Goal: Task Accomplishment & Management: Manage account settings

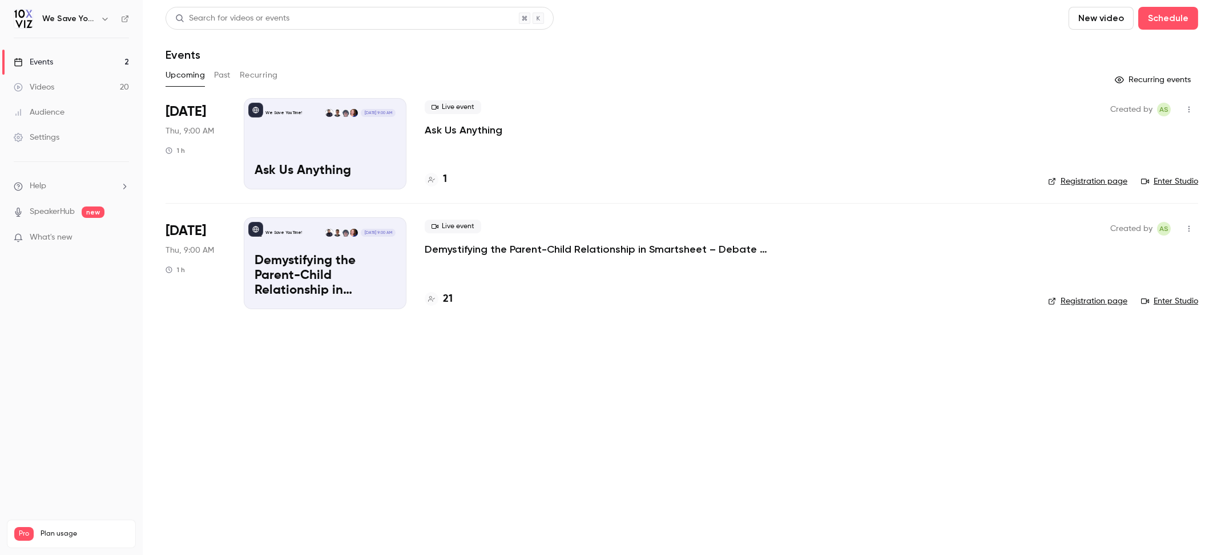
click at [447, 134] on p "Ask Us Anything" at bounding box center [464, 130] width 78 height 14
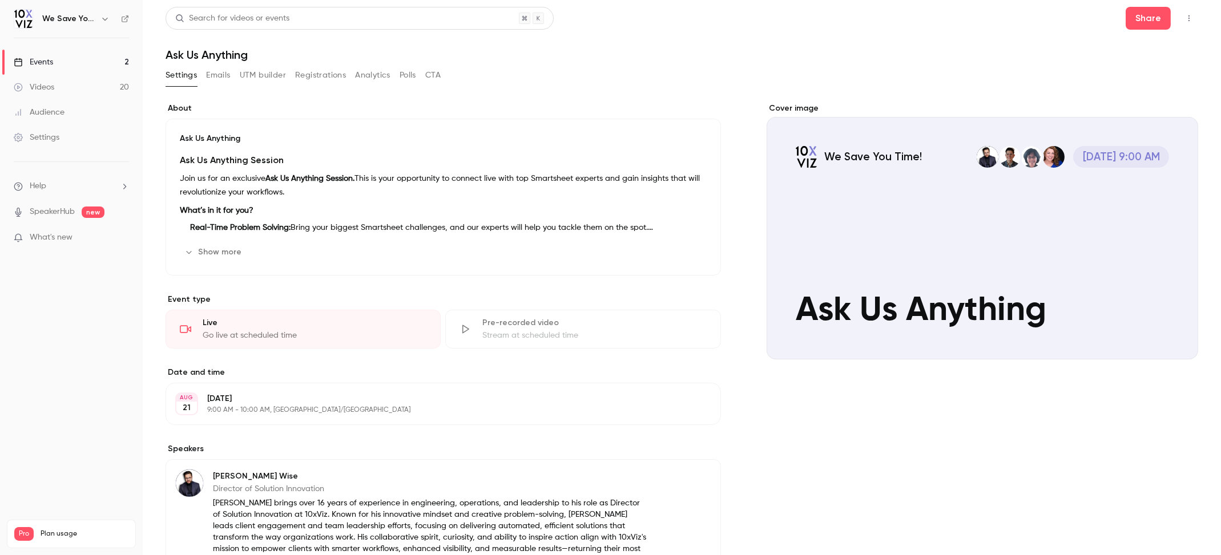
click at [327, 70] on button "Registrations" at bounding box center [320, 75] width 51 height 18
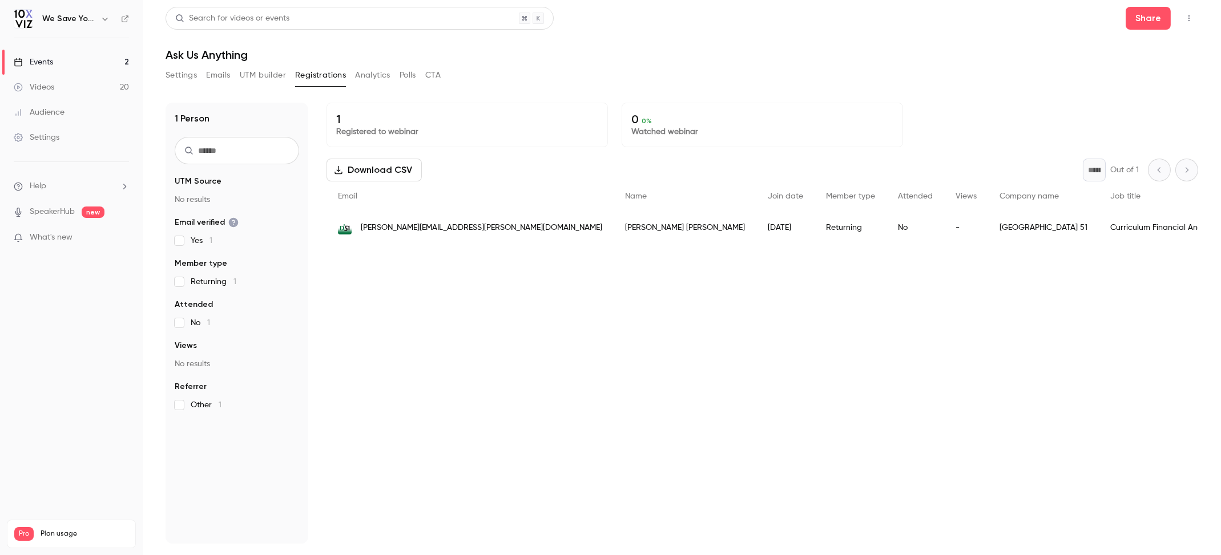
click at [60, 62] on link "Events 2" at bounding box center [71, 62] width 143 height 25
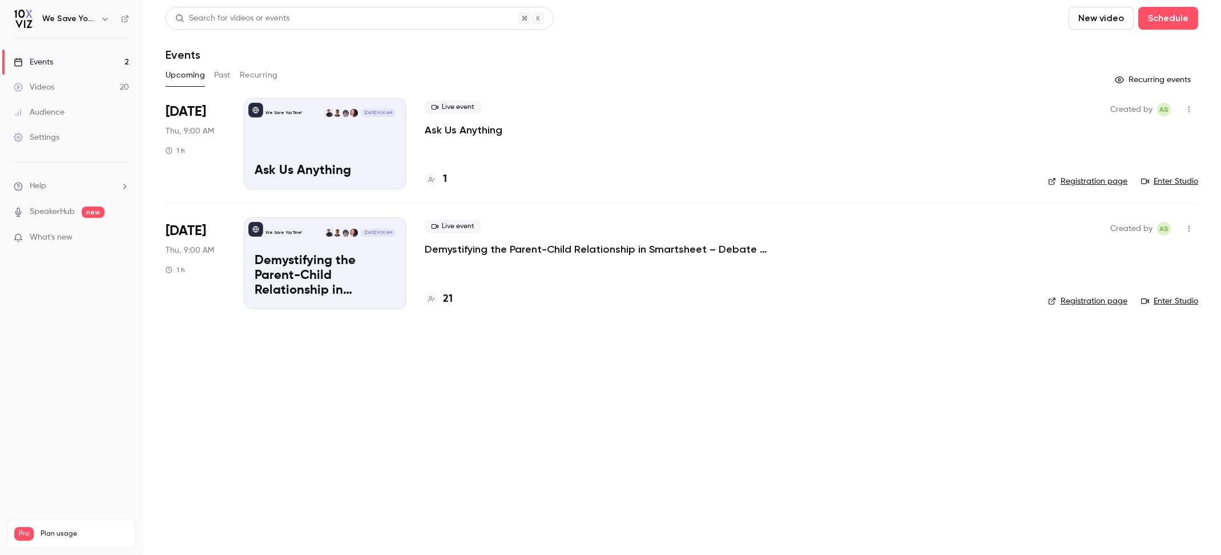
click at [466, 249] on p "Demystifying the Parent-Child Relationship in Smartsheet – Debate at the Dinner…" at bounding box center [596, 250] width 343 height 14
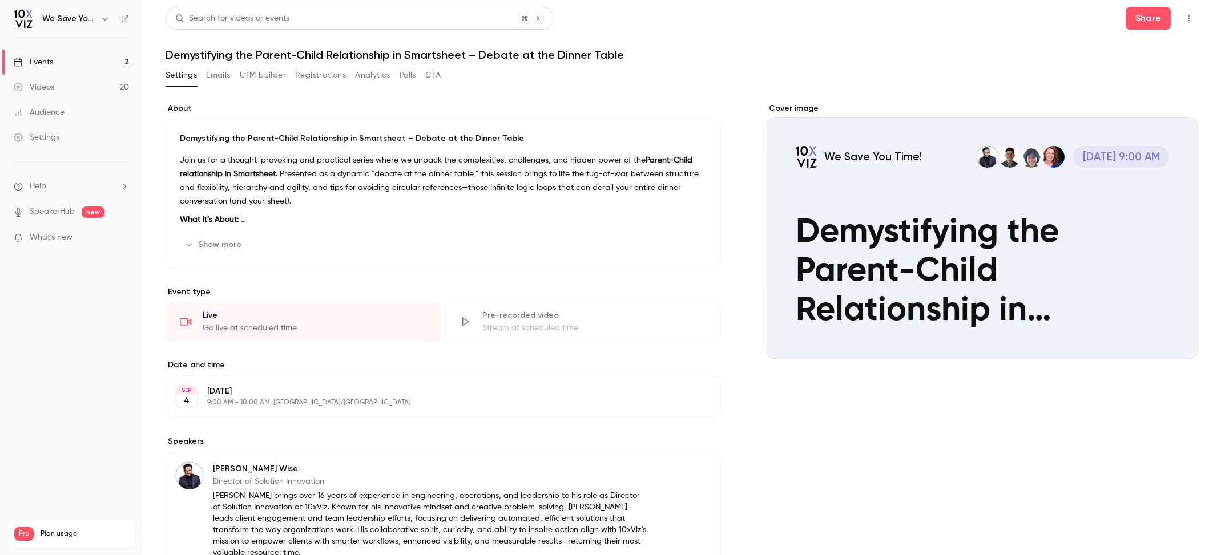
click at [53, 63] on div "Events" at bounding box center [33, 62] width 39 height 11
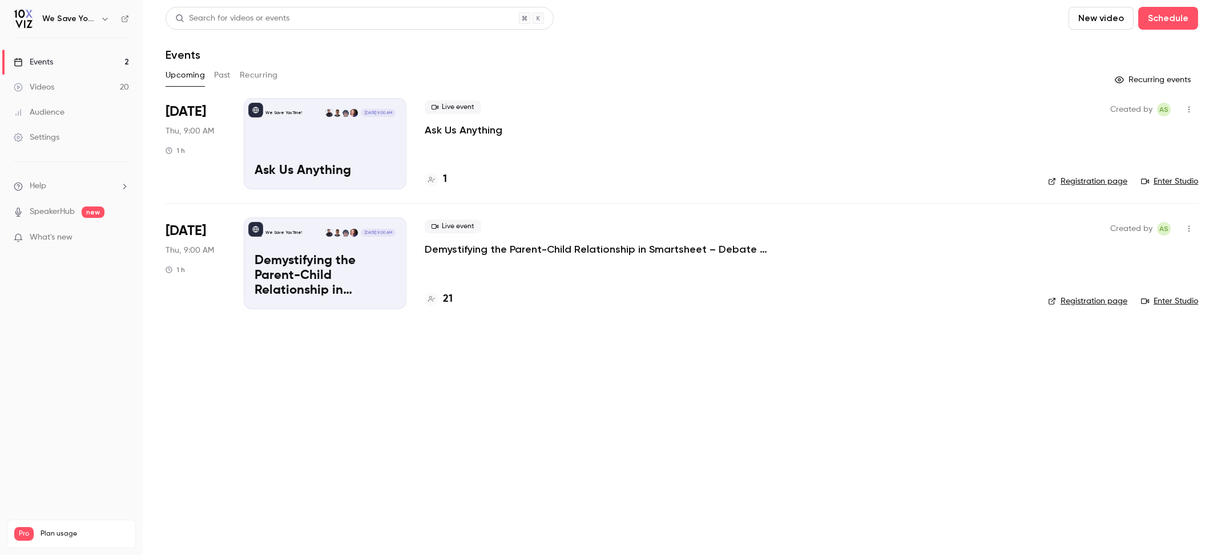
click at [1091, 300] on link "Registration page" at bounding box center [1087, 301] width 79 height 11
